Goal: Information Seeking & Learning: Learn about a topic

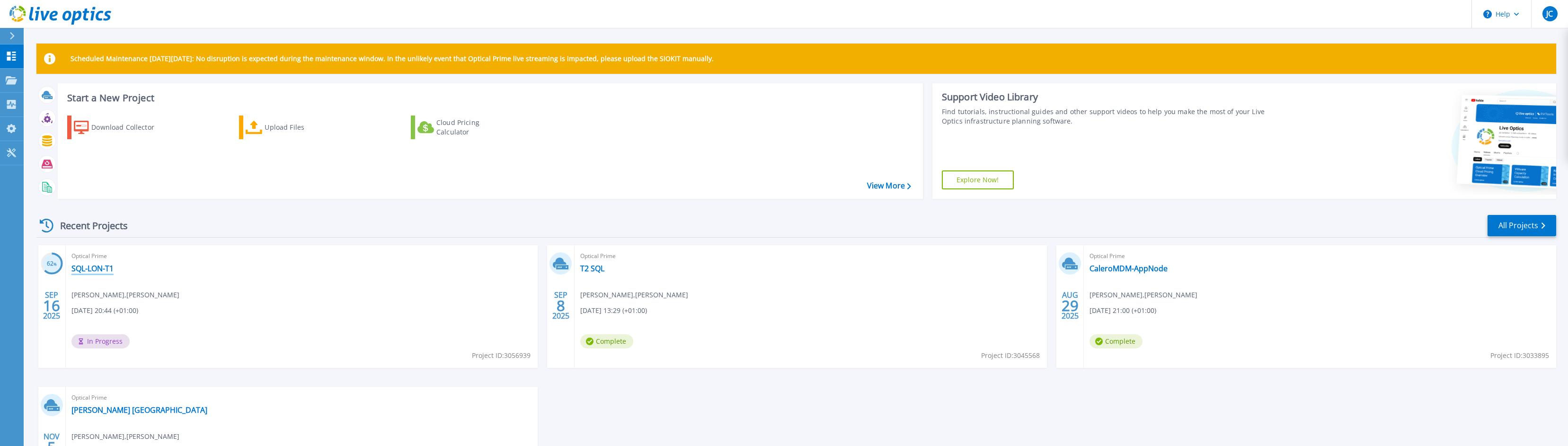
click at [81, 269] on link "SQL-LON-T1" at bounding box center [92, 269] width 42 height 10
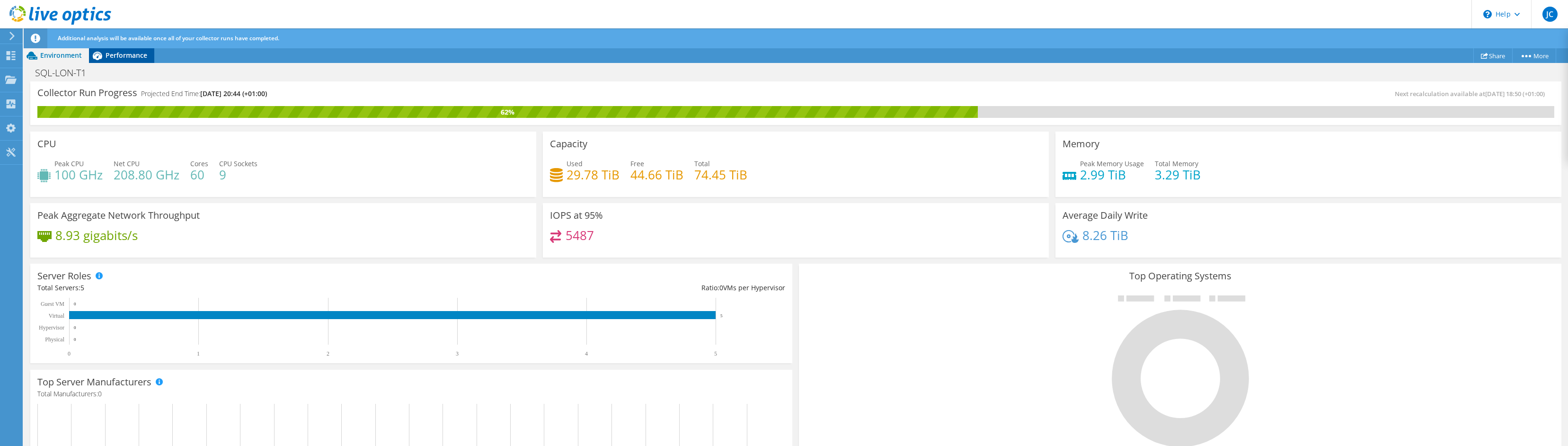
click at [112, 54] on span "Performance" at bounding box center [126, 55] width 41 height 9
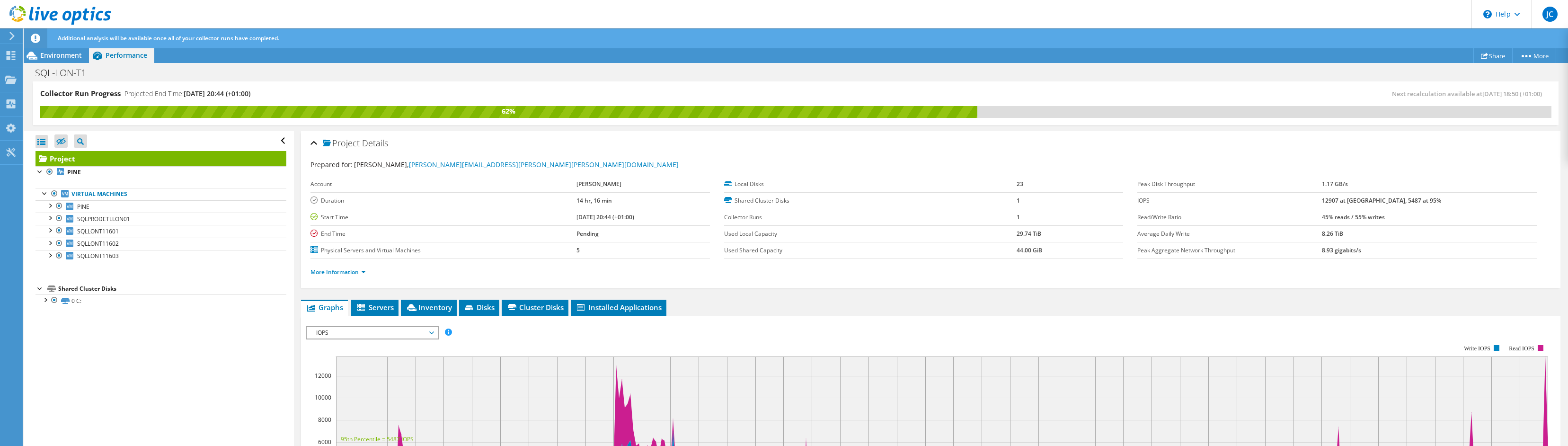
click at [380, 336] on span "IOPS" at bounding box center [373, 333] width 122 height 12
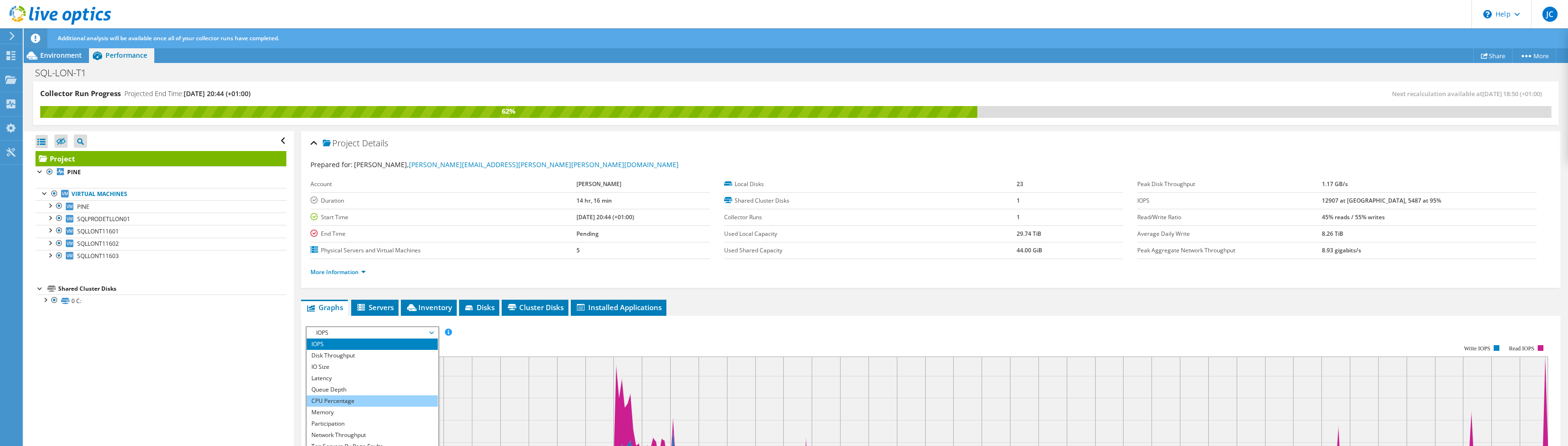
click at [354, 402] on li "CPU Percentage" at bounding box center [372, 401] width 131 height 12
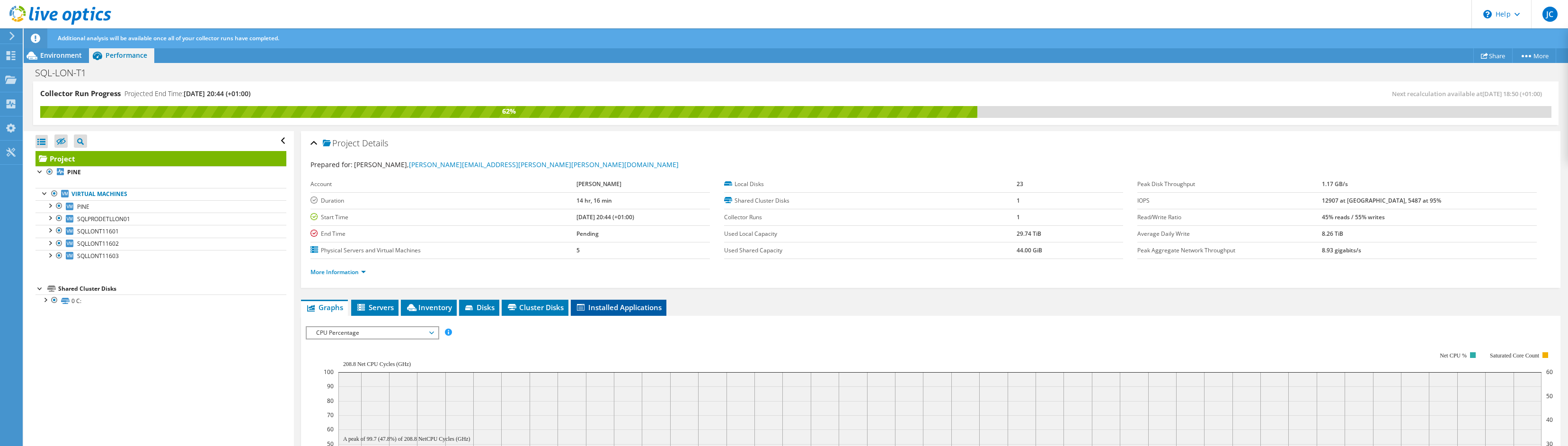
click at [612, 308] on span "Installed Applications" at bounding box center [618, 308] width 86 height 10
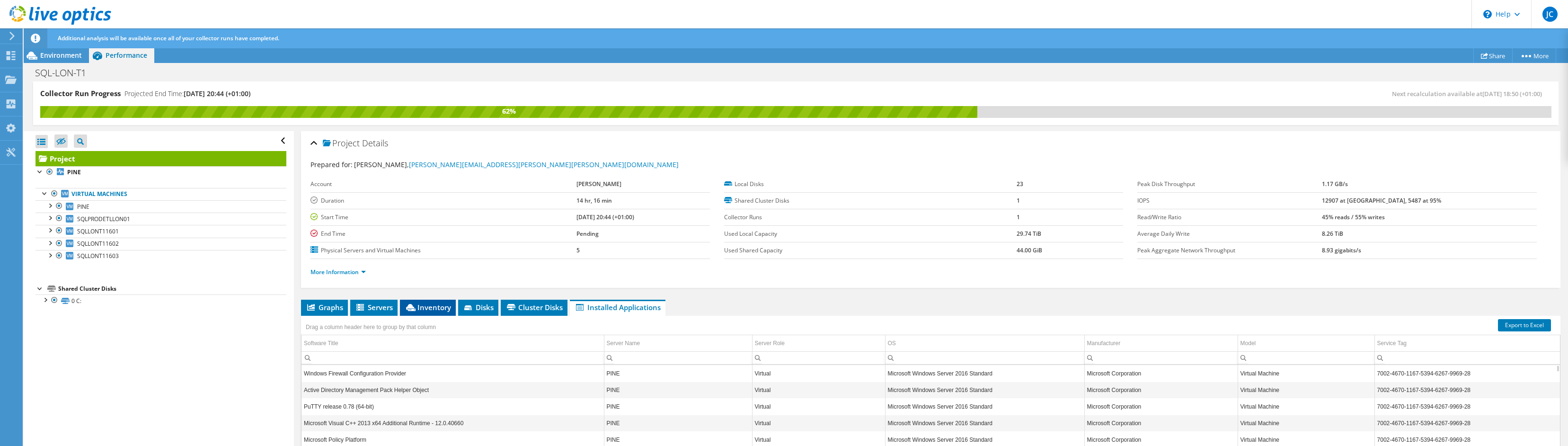
click at [432, 310] on span "Inventory" at bounding box center [428, 308] width 46 height 10
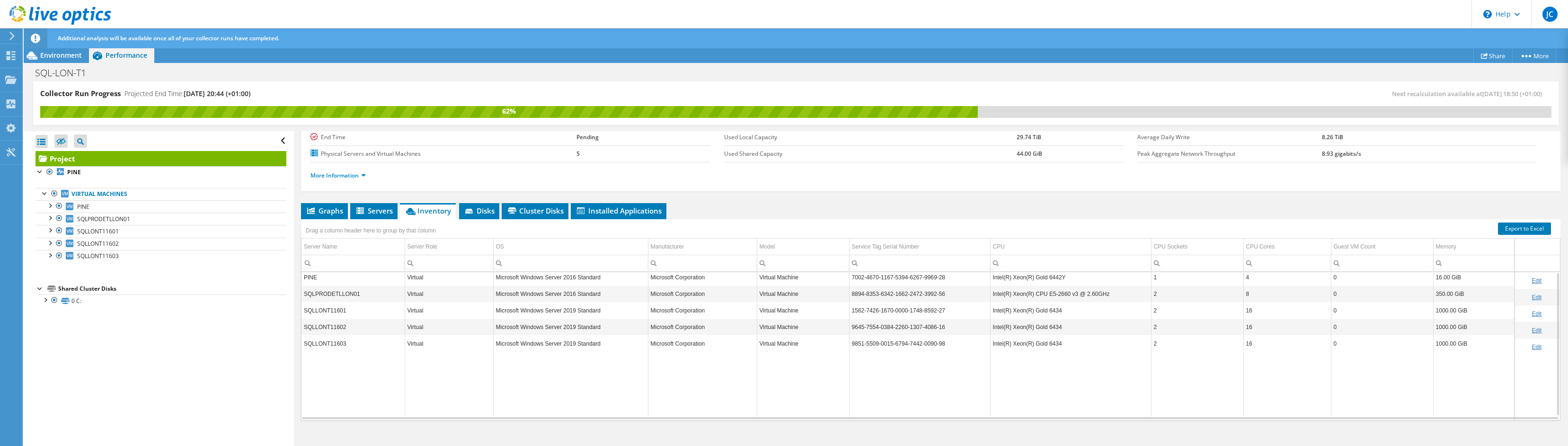
scroll to position [48, 0]
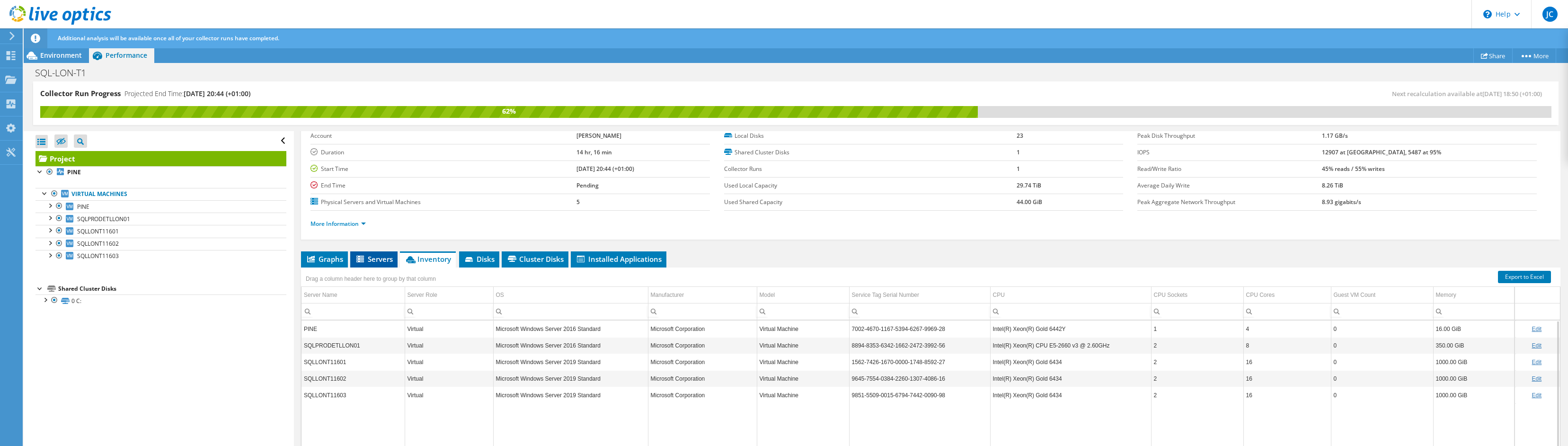
click at [369, 258] on span "Servers" at bounding box center [374, 260] width 38 height 10
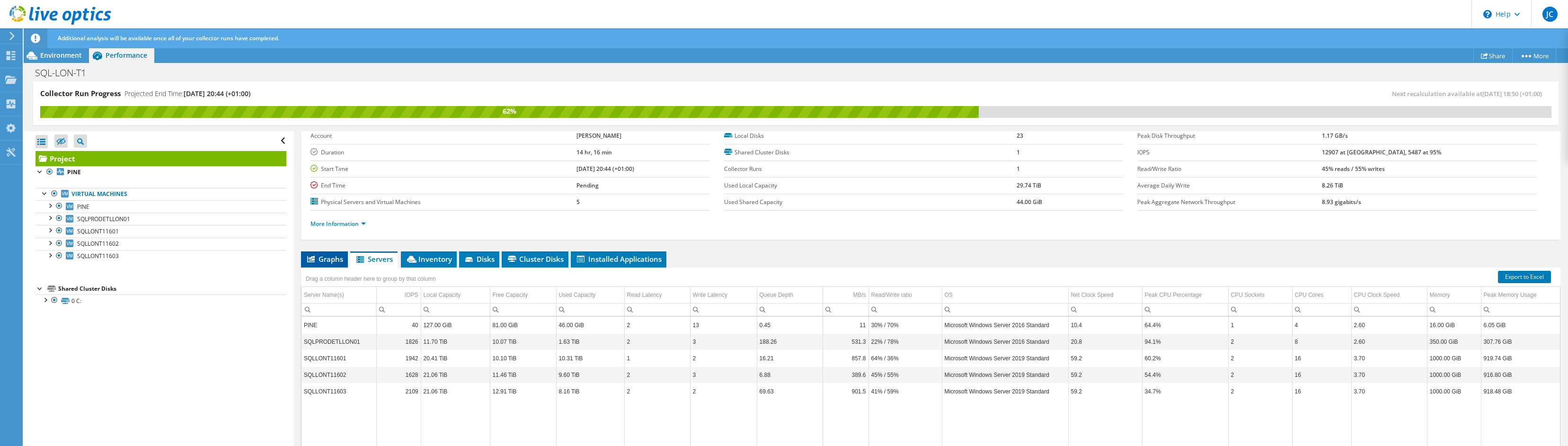
click at [326, 257] on span "Graphs" at bounding box center [324, 260] width 37 height 10
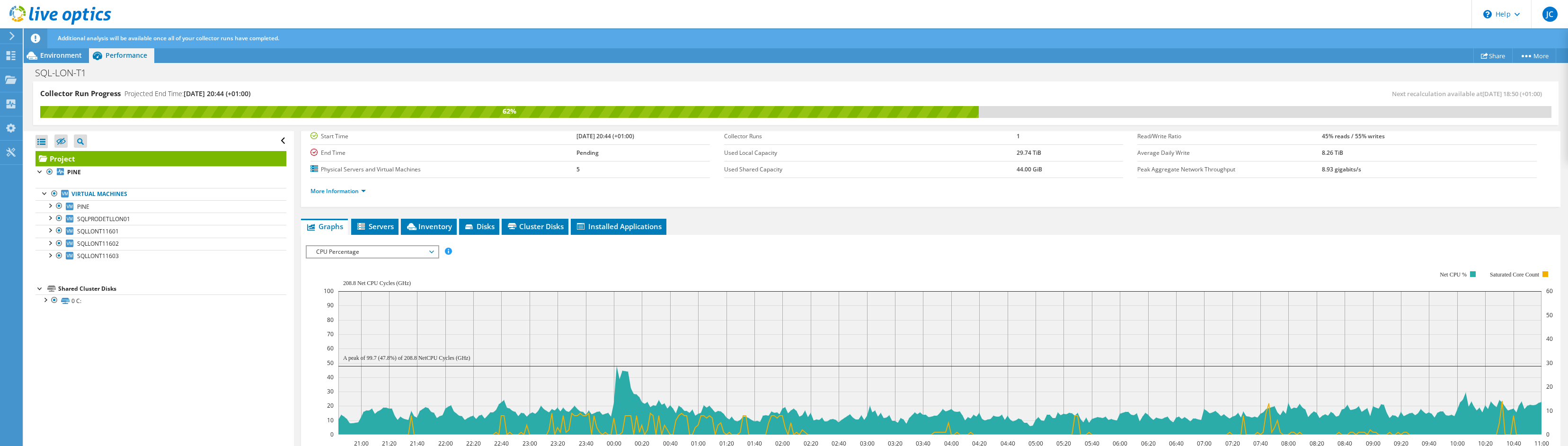
scroll to position [33, 0]
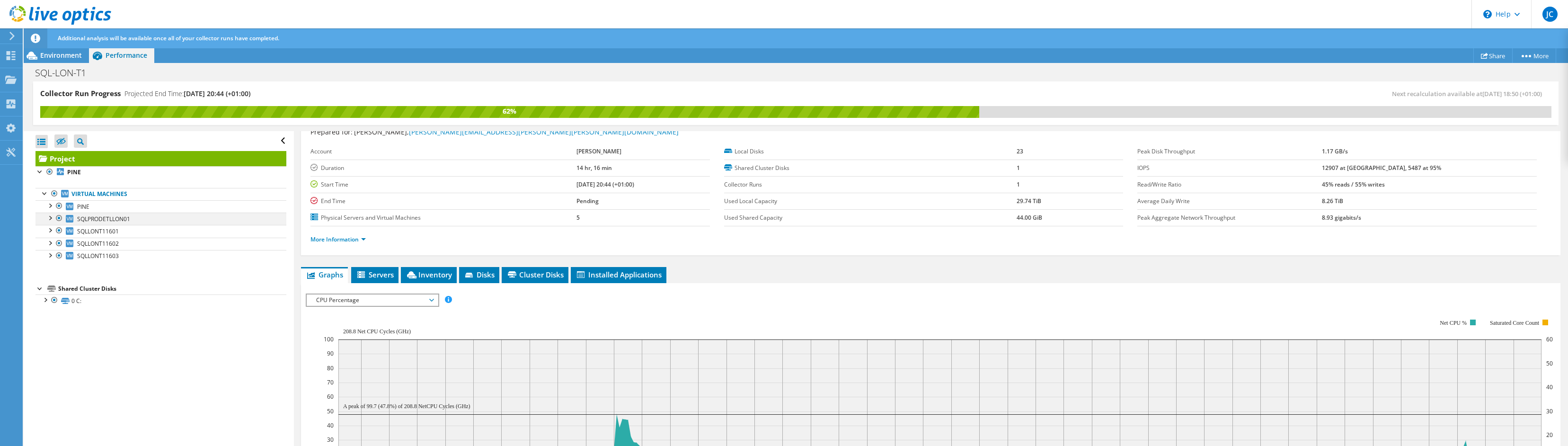
click at [50, 219] on div at bounding box center [50, 218] width 10 height 10
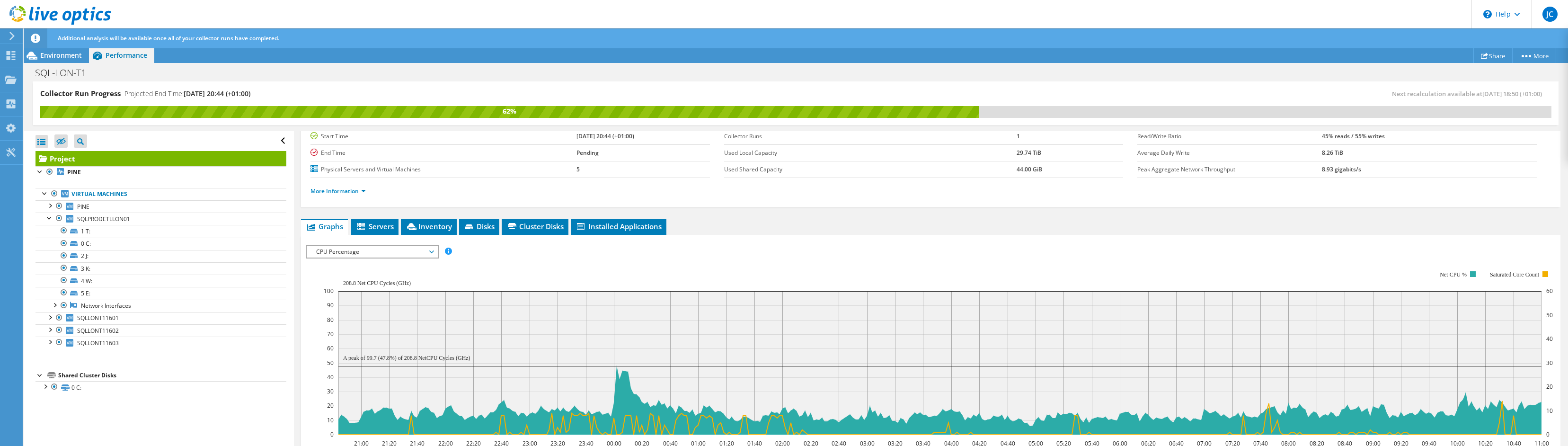
scroll to position [0, 0]
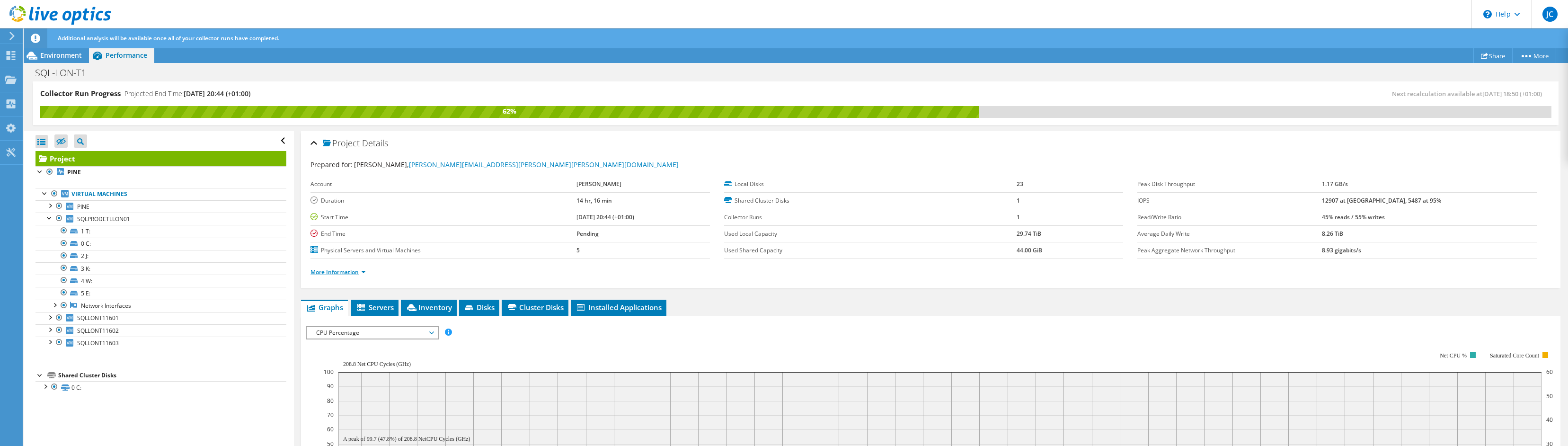
click at [338, 268] on link "More Information" at bounding box center [338, 272] width 55 height 8
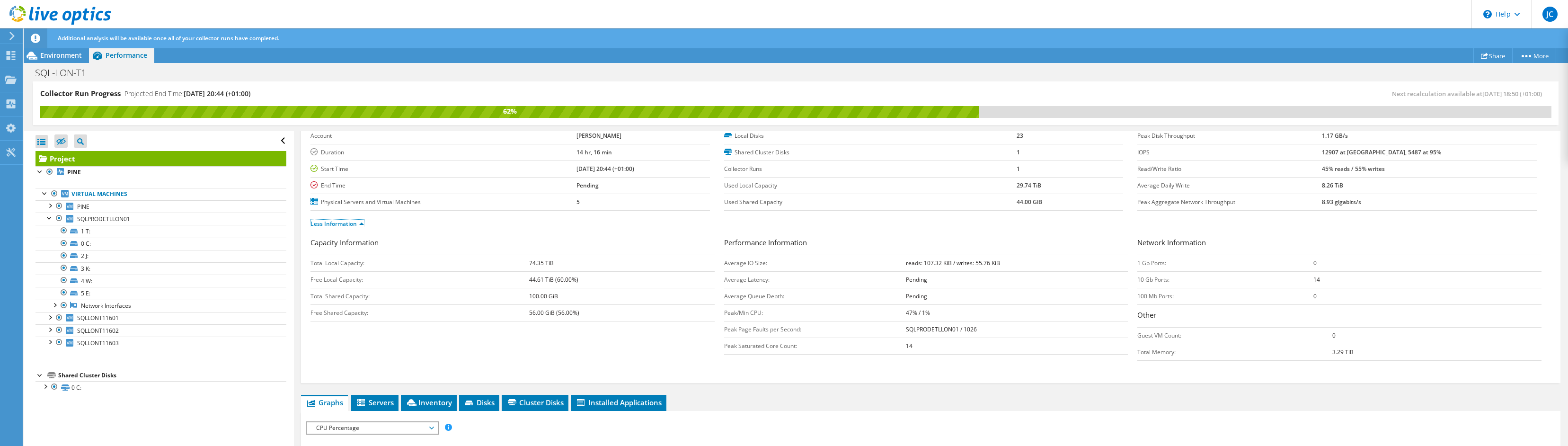
scroll to position [97, 0]
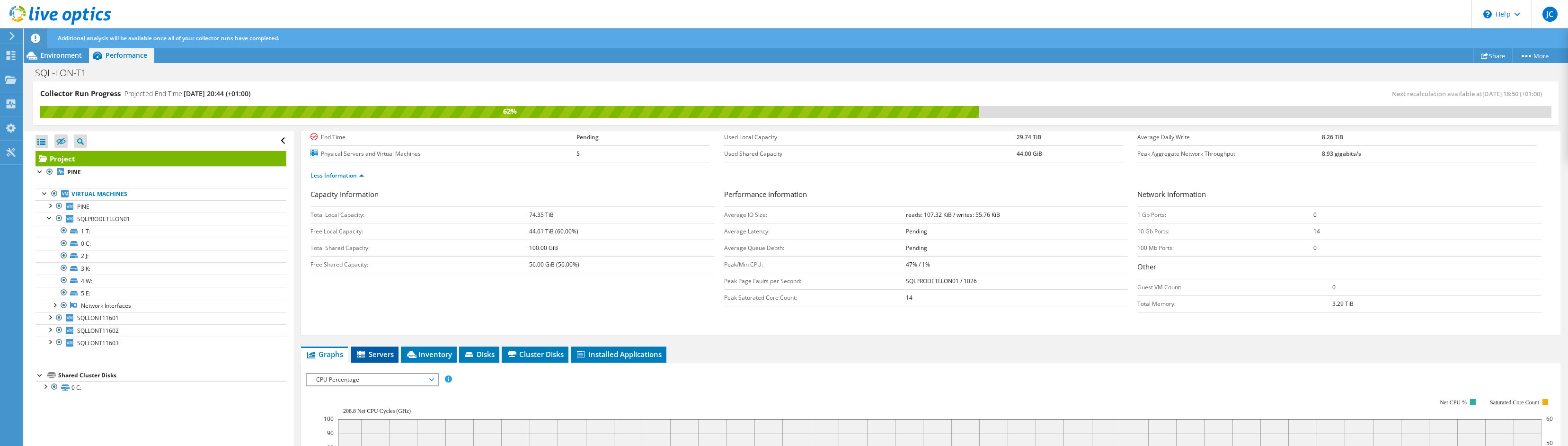
click at [382, 350] on span "Servers" at bounding box center [375, 355] width 38 height 10
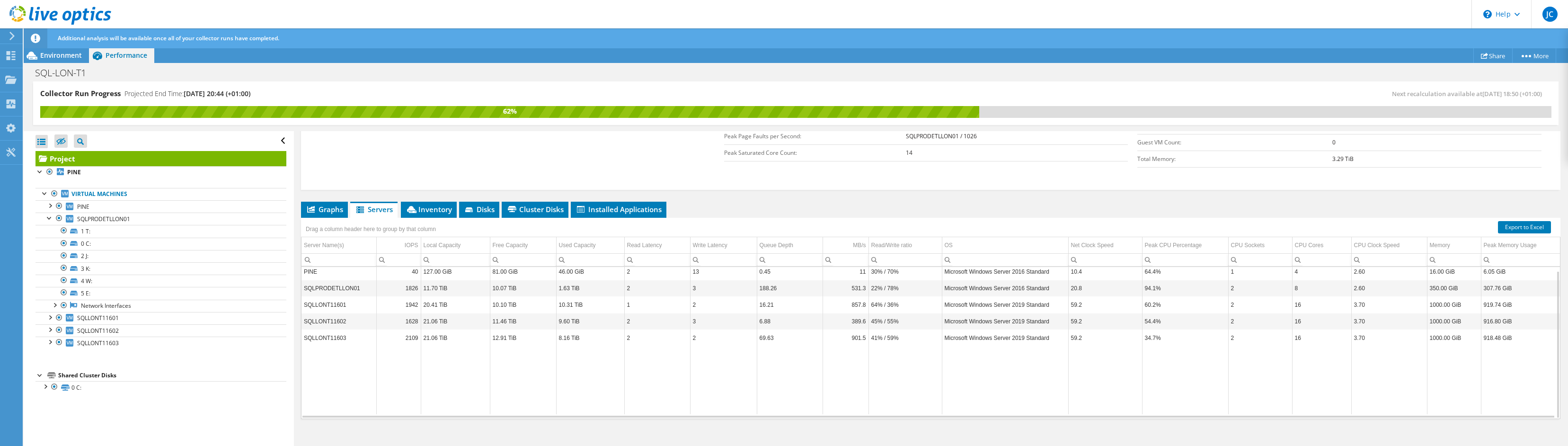
scroll to position [249, 0]
